Goal: Task Accomplishment & Management: Use online tool/utility

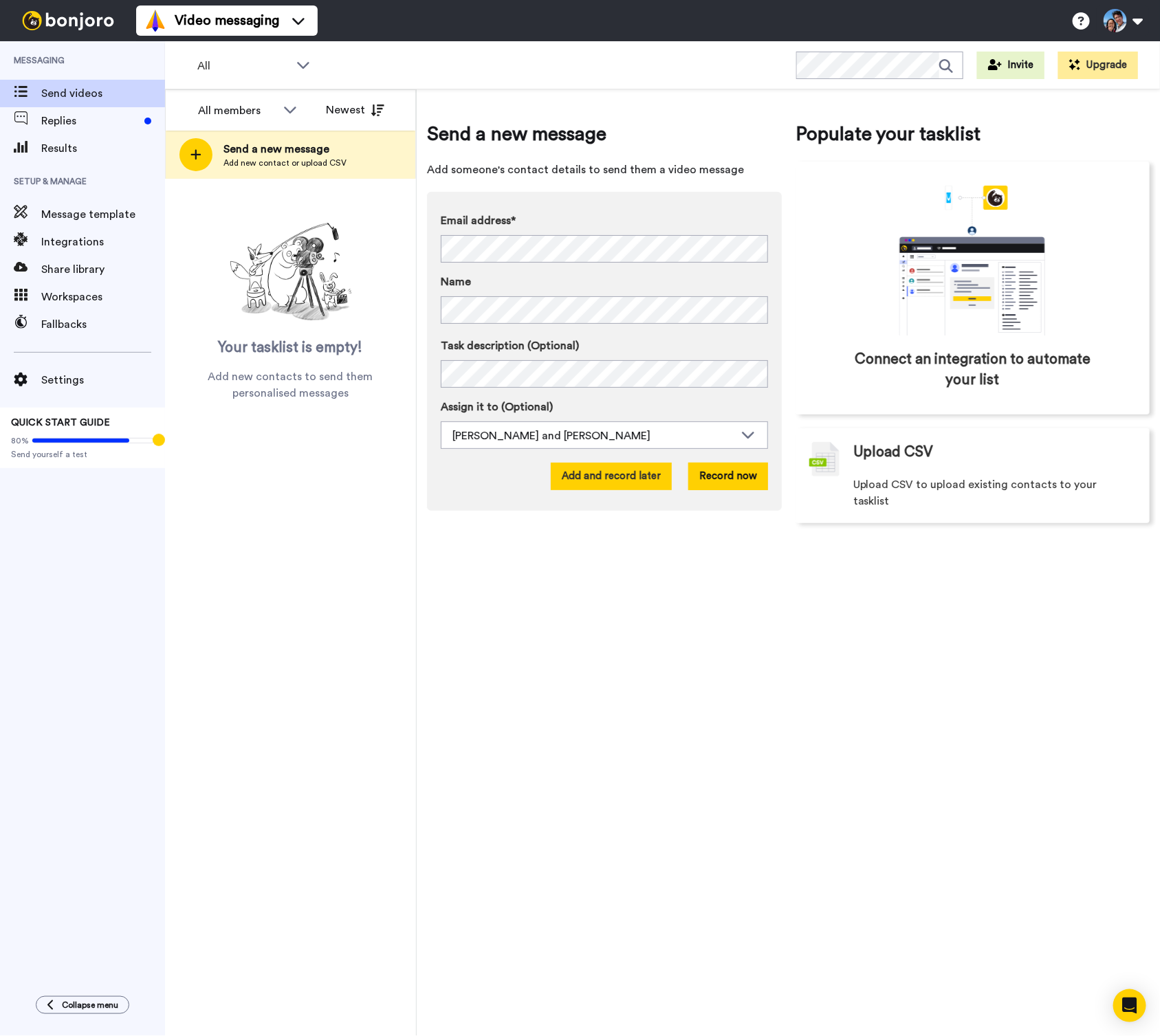
click at [663, 467] on button "Add and record later" at bounding box center [612, 476] width 121 height 27
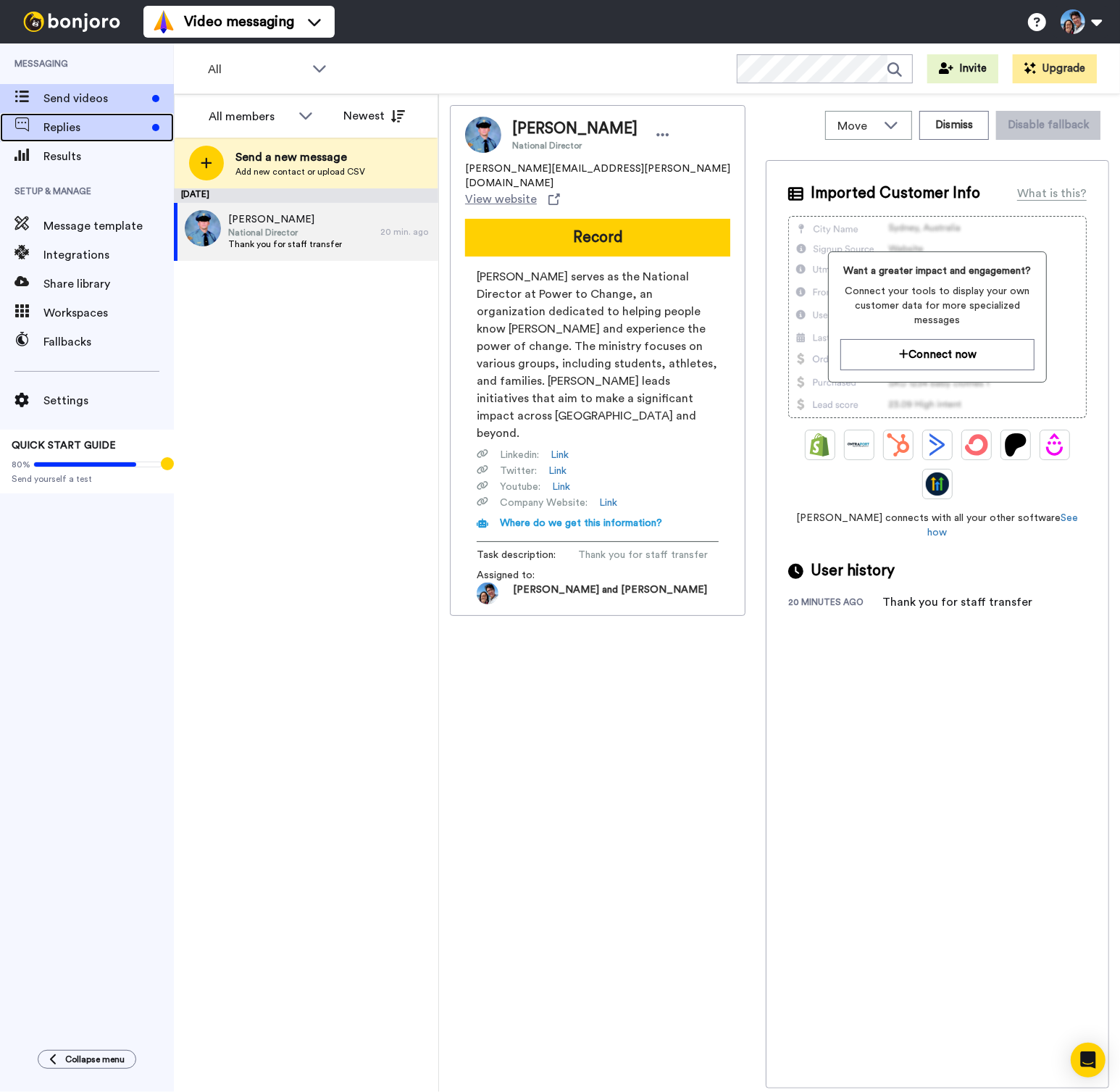
click at [134, 132] on span "Replies" at bounding box center [95, 127] width 103 height 17
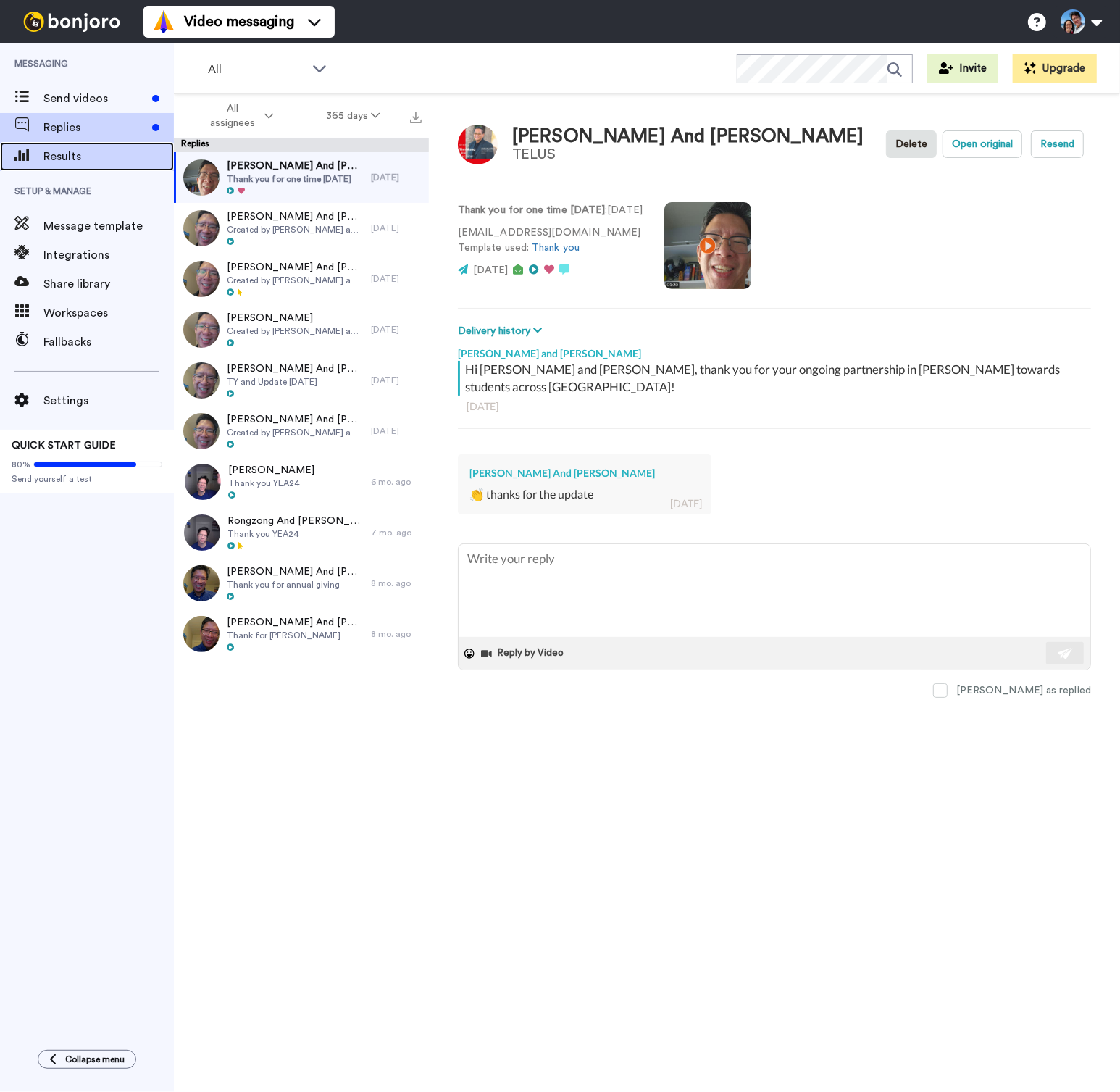
click at [101, 151] on span "Results" at bounding box center [108, 156] width 130 height 17
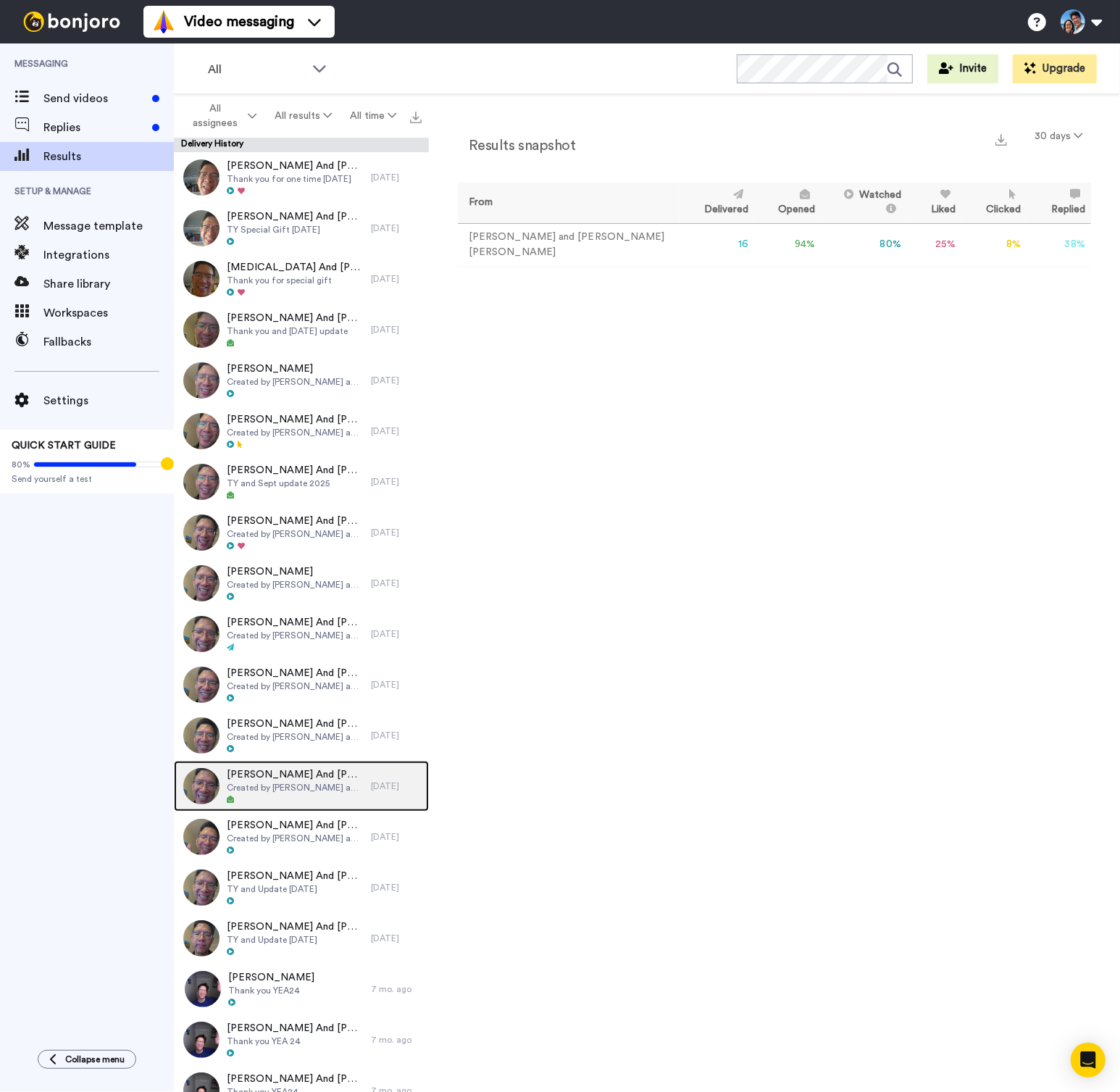
click at [232, 798] on icon at bounding box center [230, 799] width 7 height 7
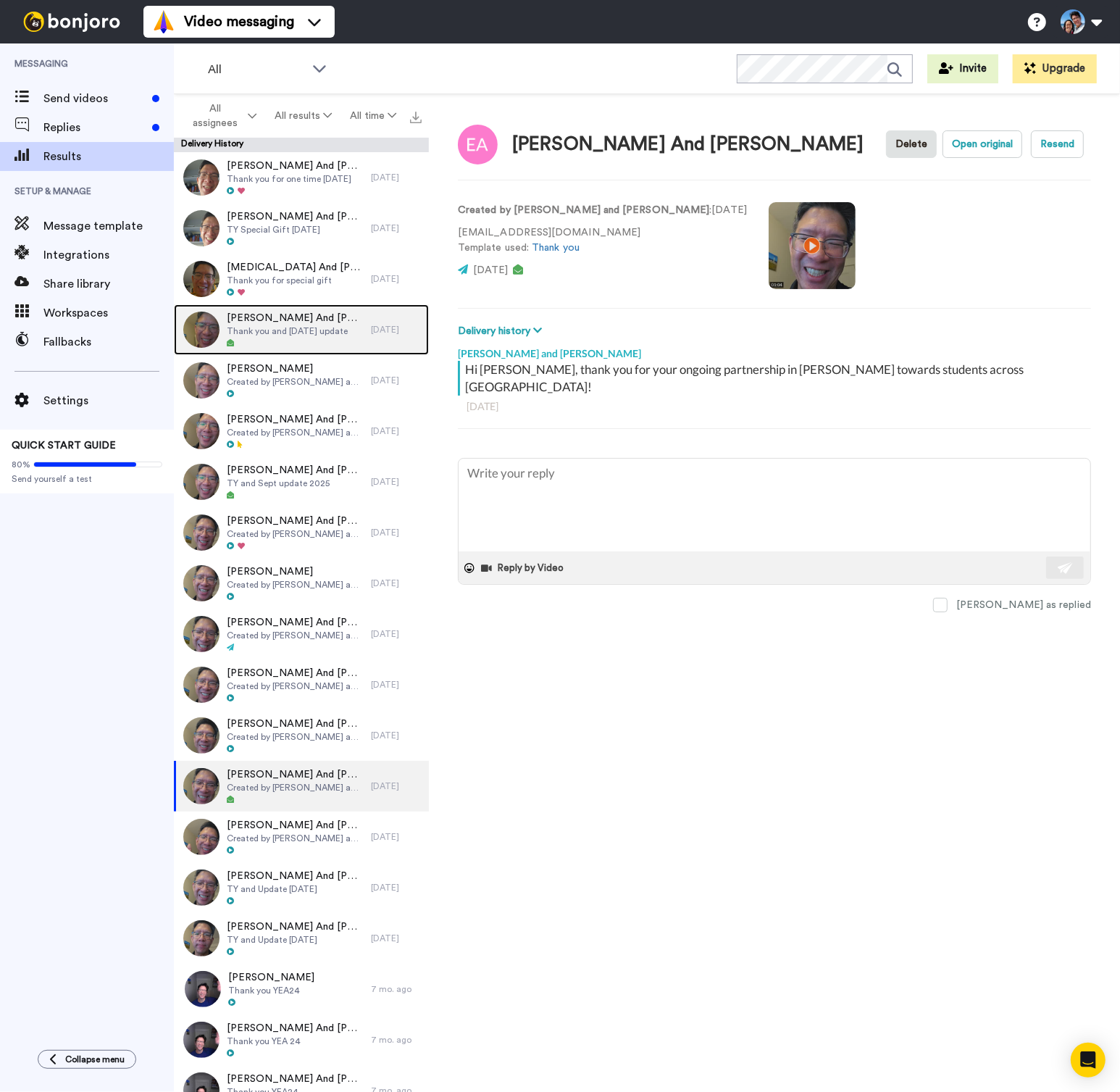
click at [280, 340] on div at bounding box center [295, 344] width 137 height 10
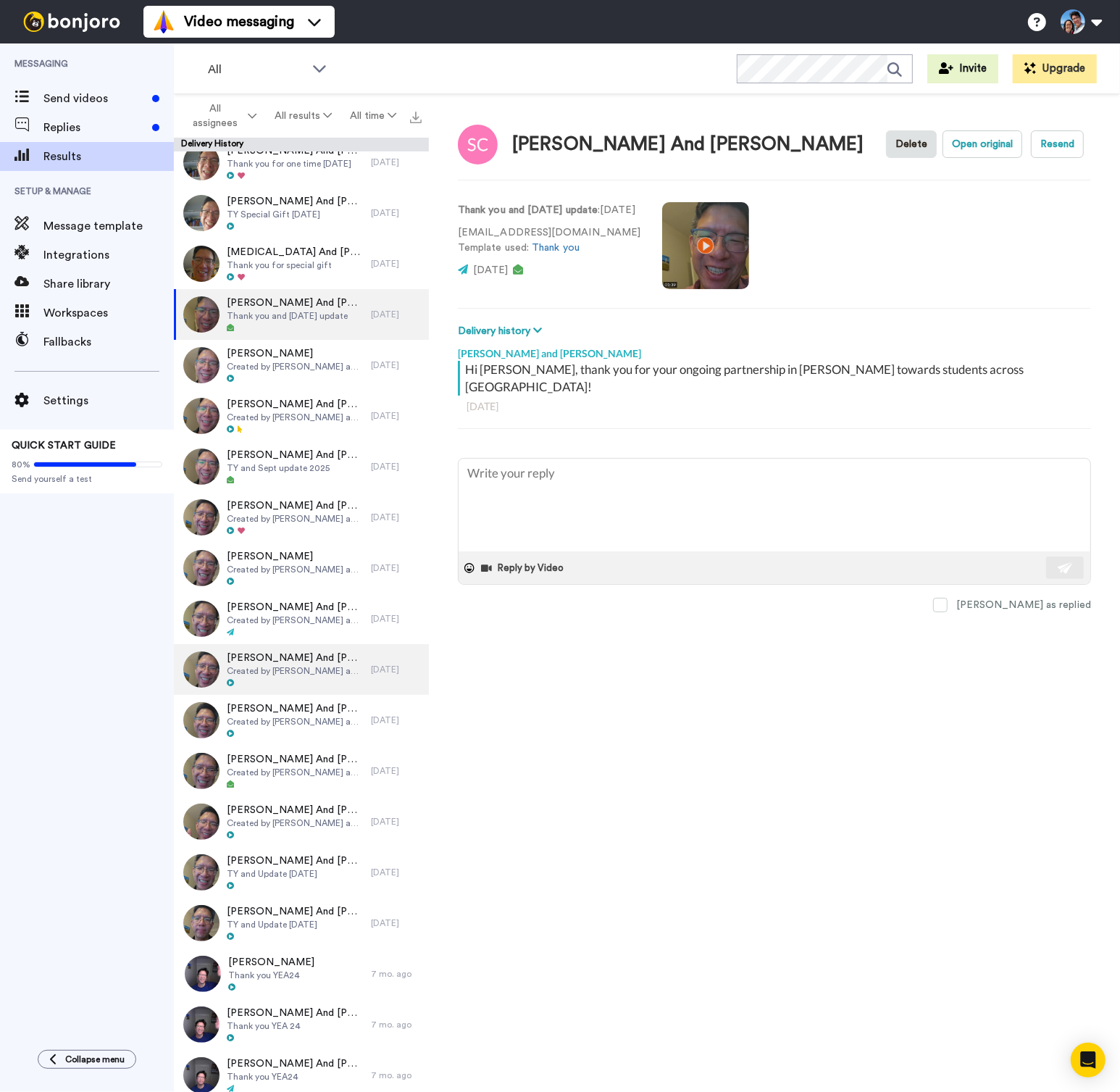
scroll to position [26, 0]
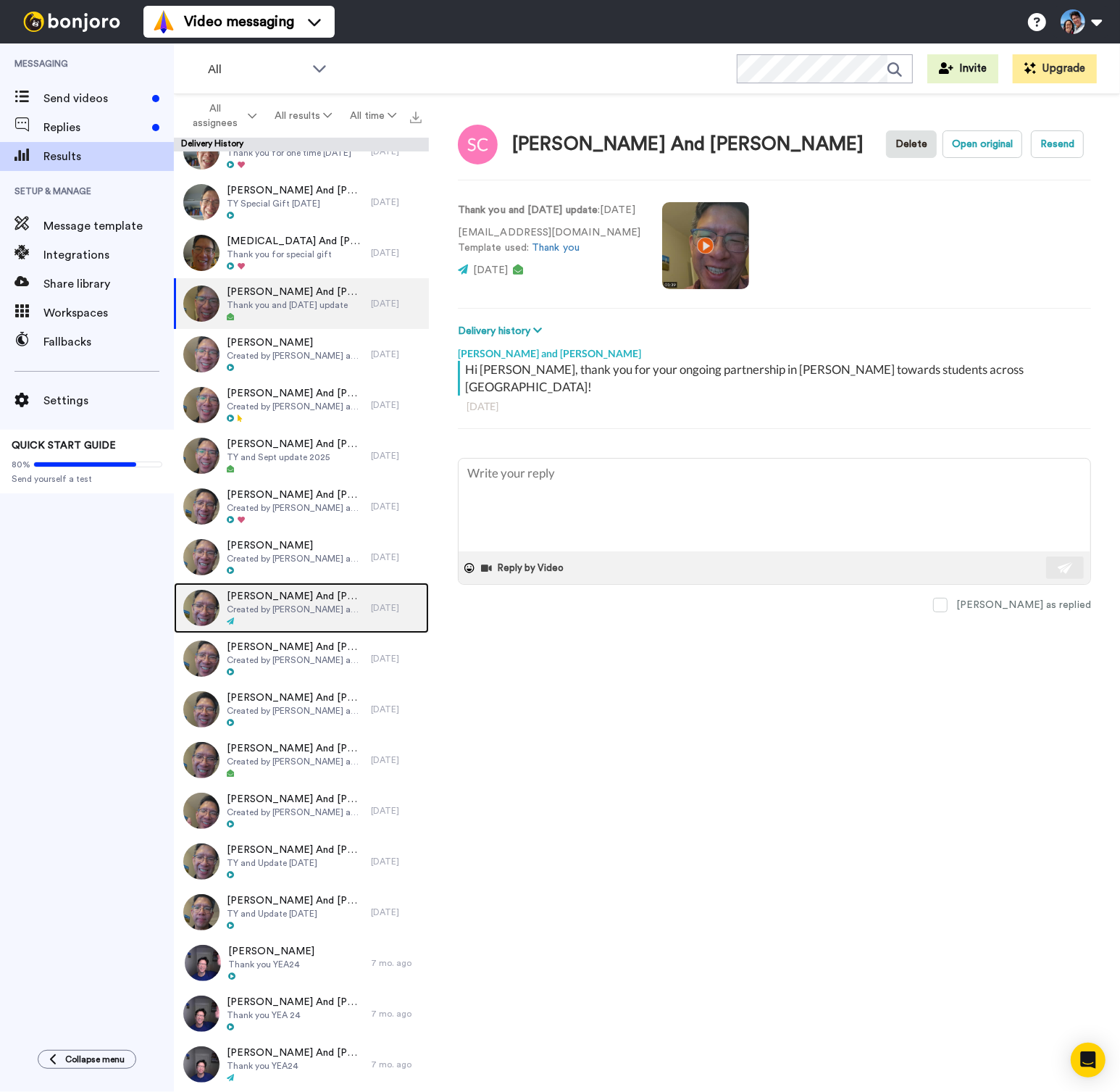
click at [297, 629] on div "Elijah And Carmen Yau Created by Joshua and Deborah Wong" at bounding box center [272, 607] width 197 height 50
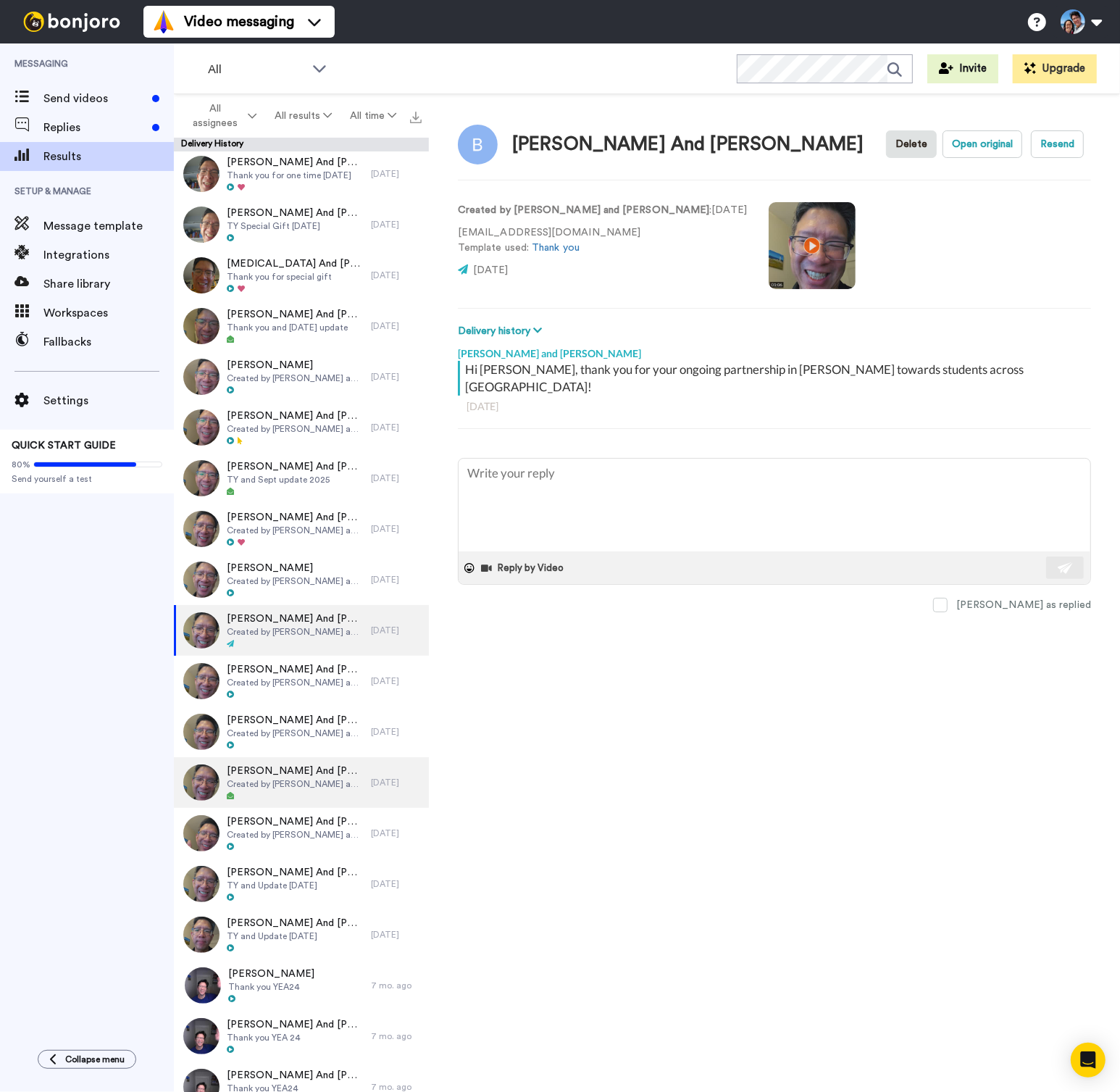
scroll to position [7, 0]
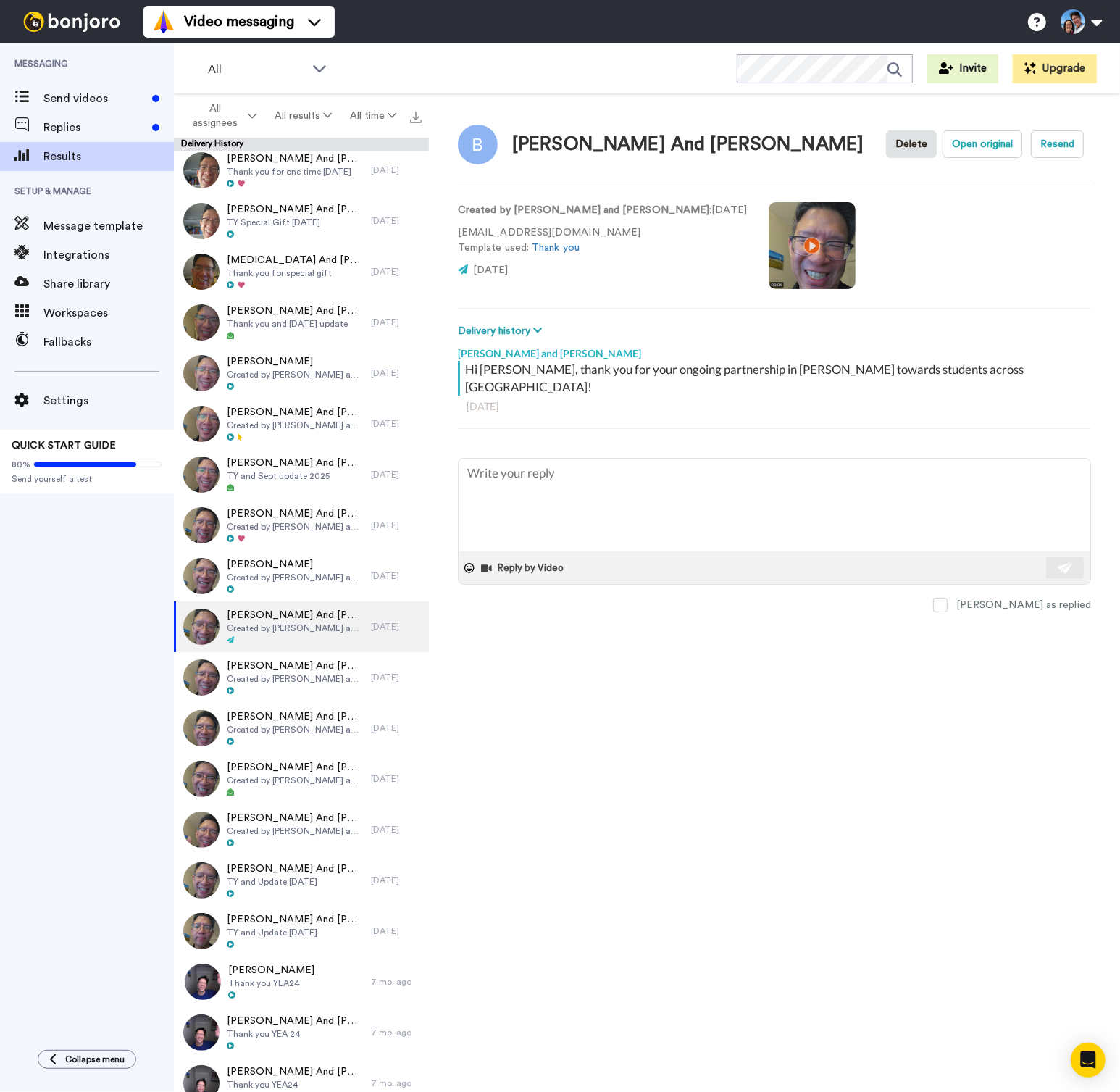
type textarea "x"
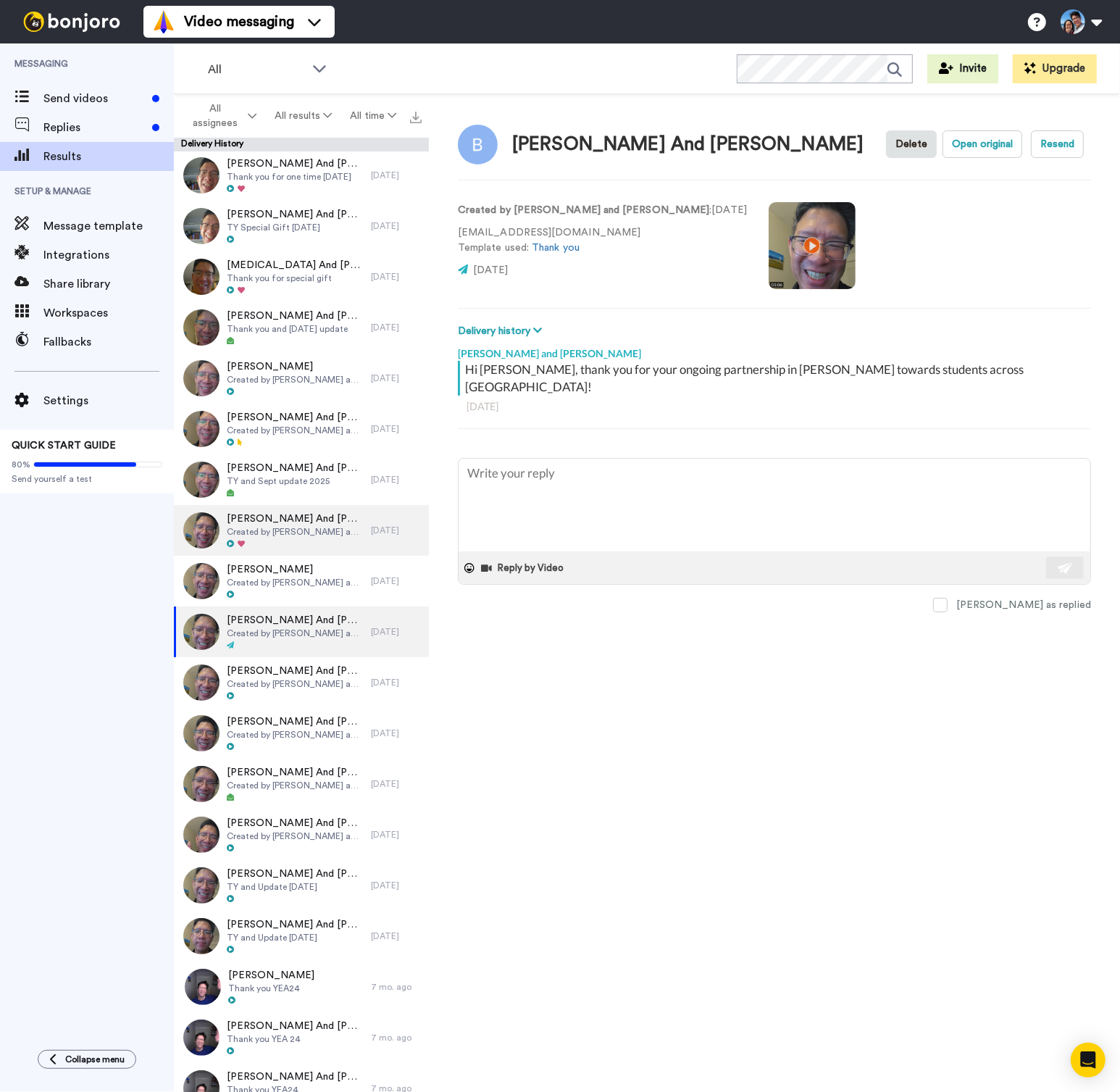
scroll to position [0, 0]
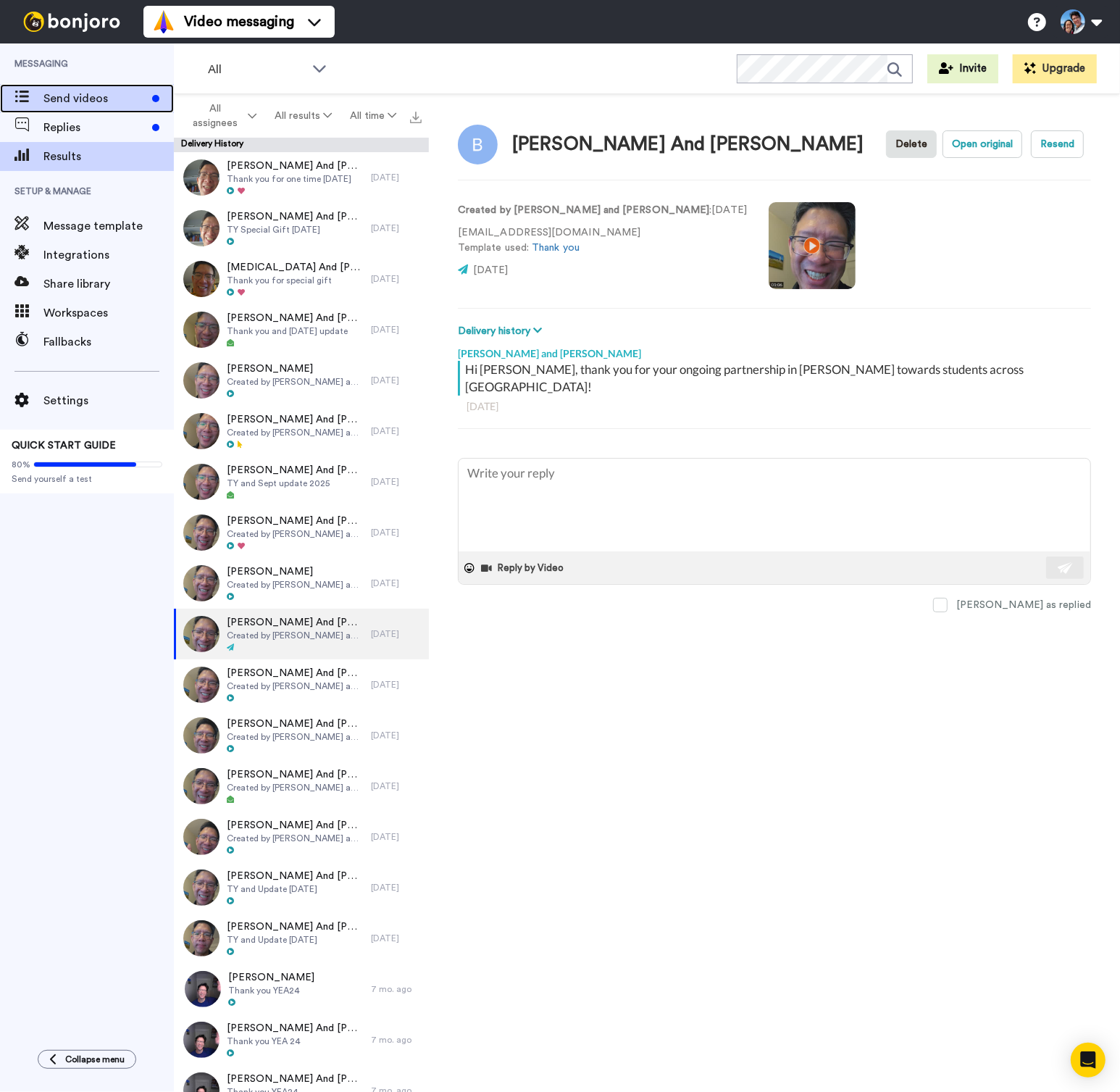
click at [75, 94] on span "Send videos" at bounding box center [95, 98] width 103 height 17
click at [71, 129] on span "Replies" at bounding box center [95, 127] width 103 height 17
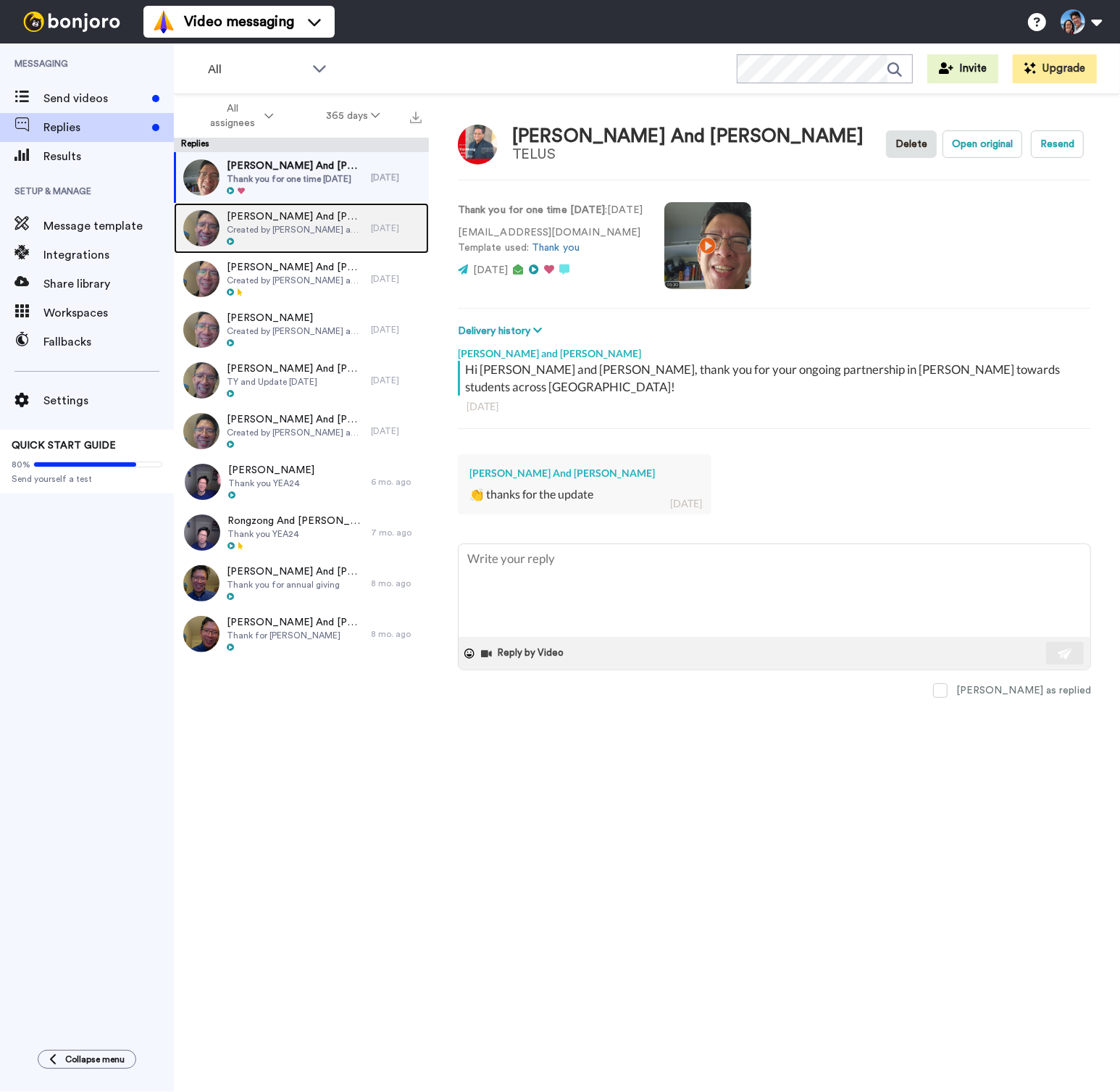
click at [326, 213] on span "Marcus And Charmaine Shang" at bounding box center [295, 217] width 137 height 14
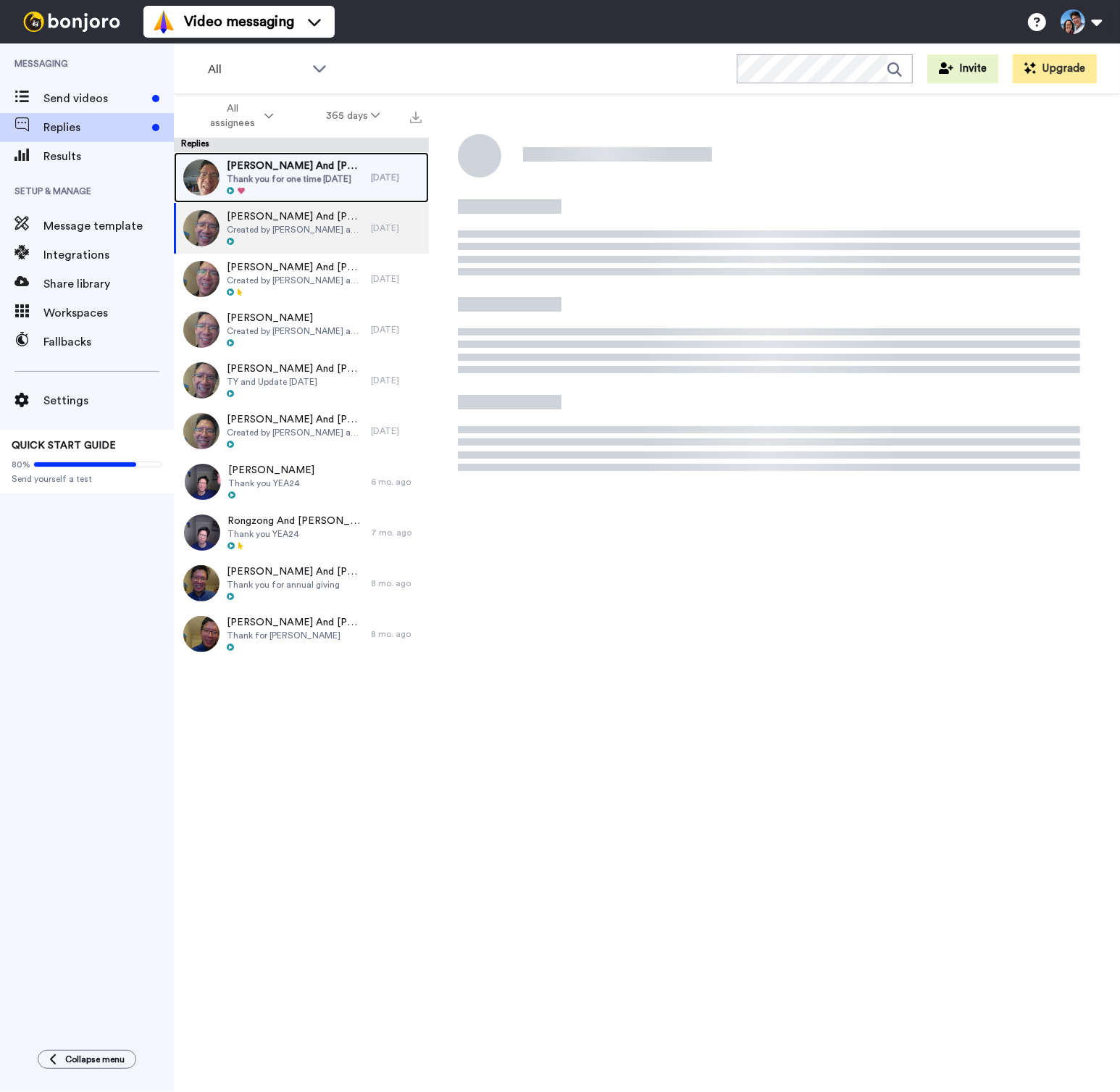
click at [328, 200] on div "Tim And Katie Wong Thank you for one time Sep 2025" at bounding box center [272, 176] width 197 height 50
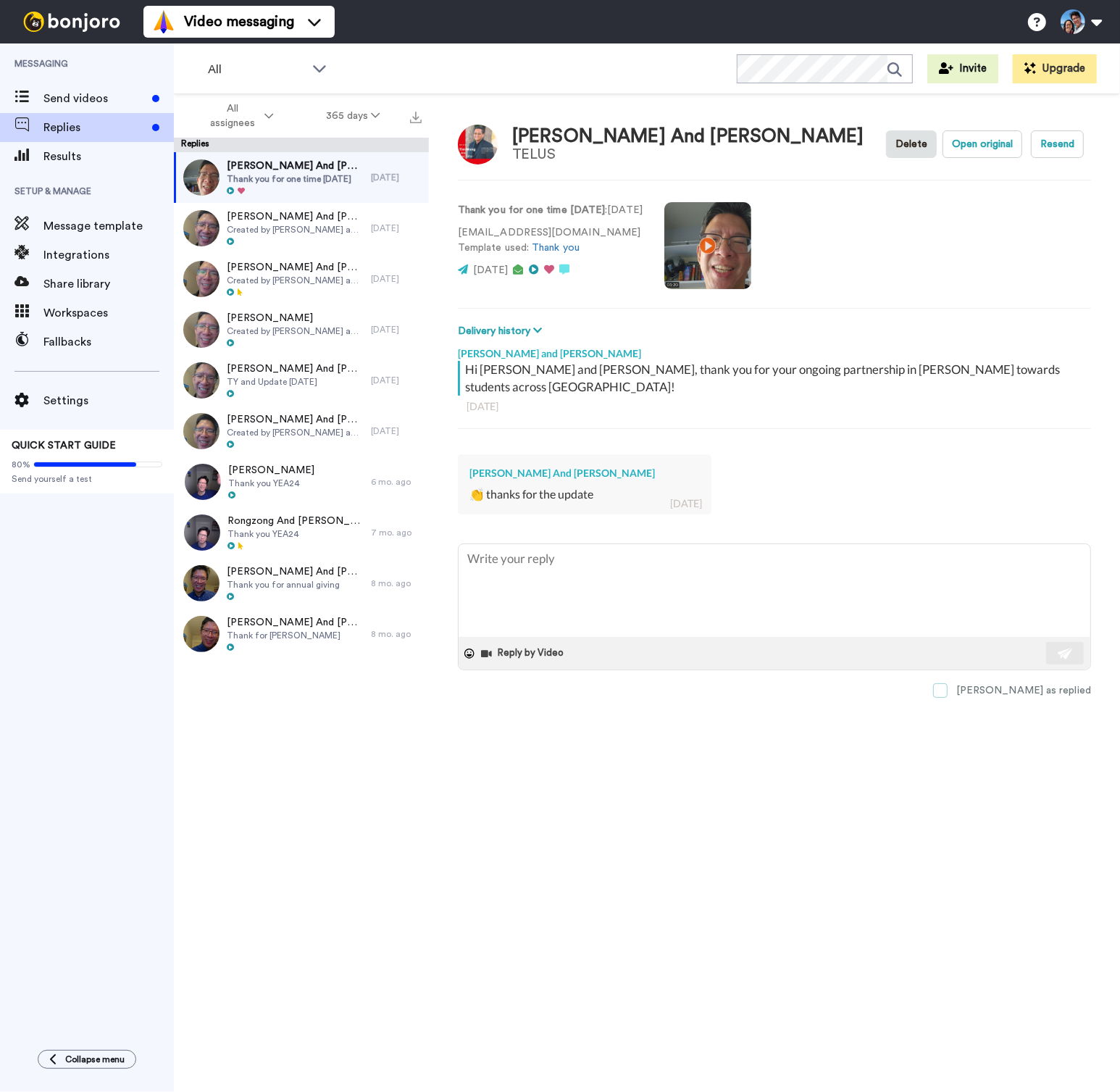
click at [948, 684] on span at bounding box center [940, 690] width 14 height 14
type textarea "x"
click at [589, 738] on div "Tim And Katie Wong TELUS Delete Open original Resend Thank you for one time Sep…" at bounding box center [774, 618] width 691 height 1049
click at [61, 105] on span "Send videos" at bounding box center [95, 98] width 103 height 17
